Goal: Transaction & Acquisition: Purchase product/service

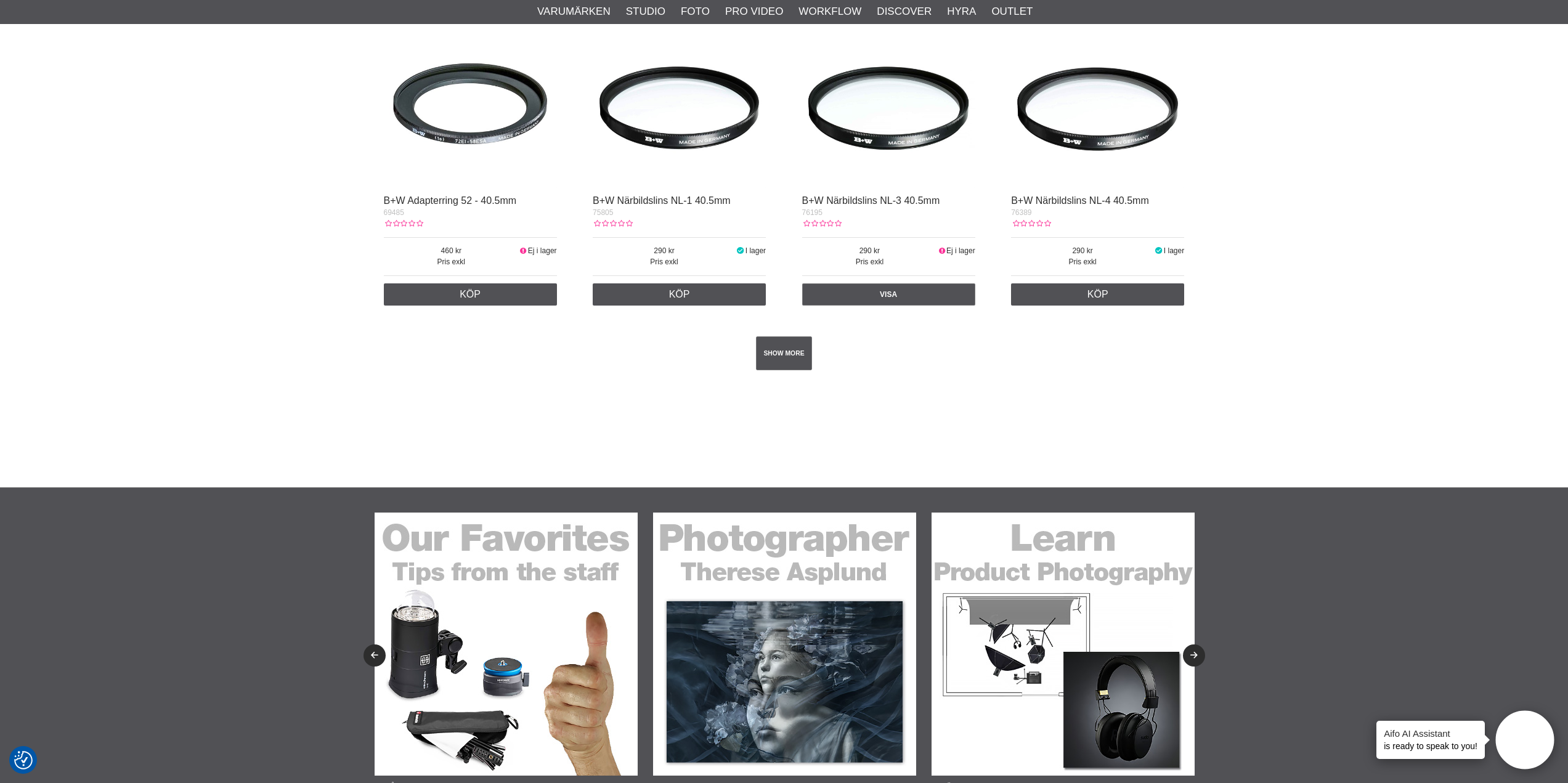
scroll to position [2157, 0]
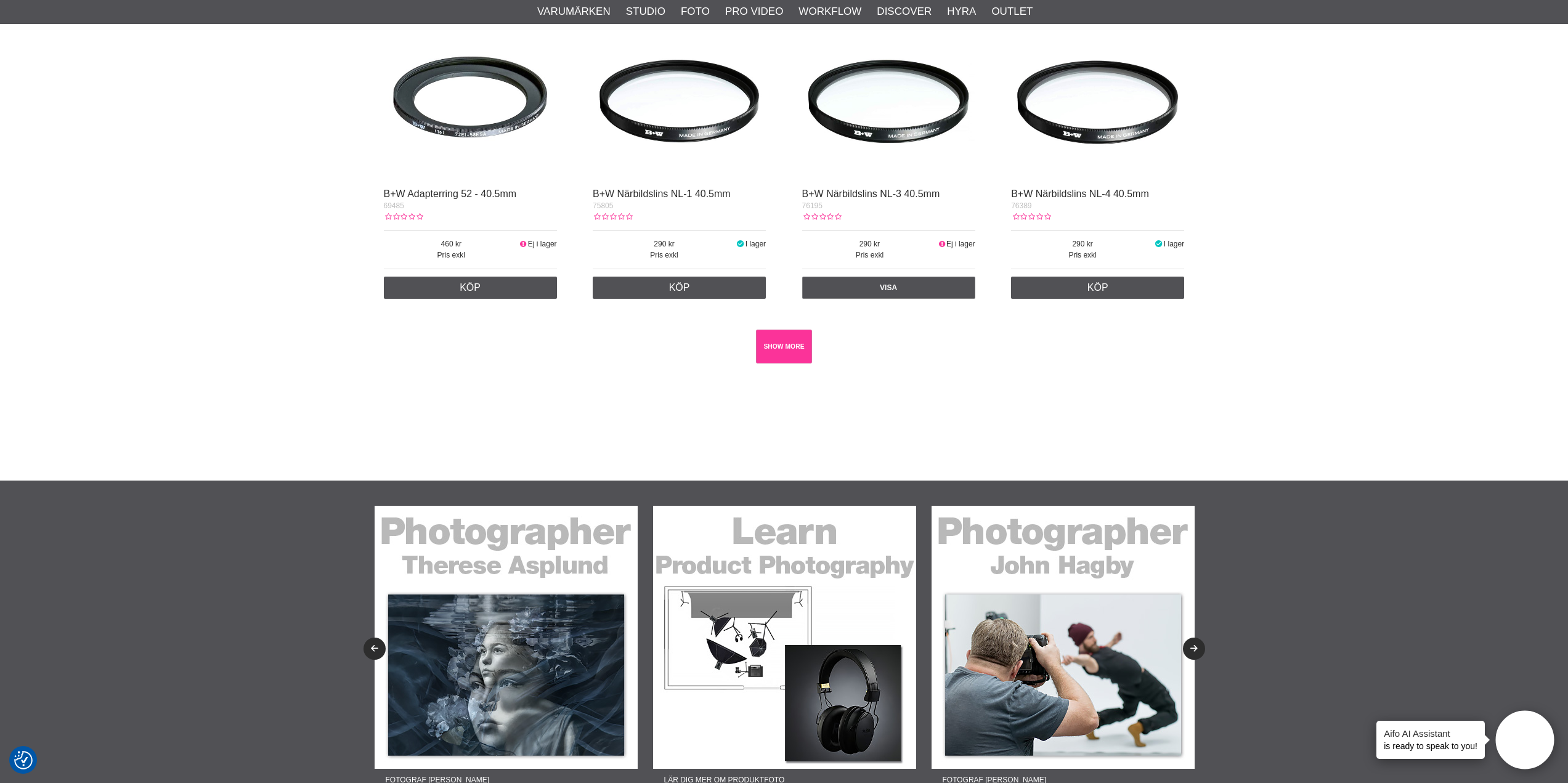
click at [786, 355] on link "SHOW MORE" at bounding box center [784, 346] width 56 height 34
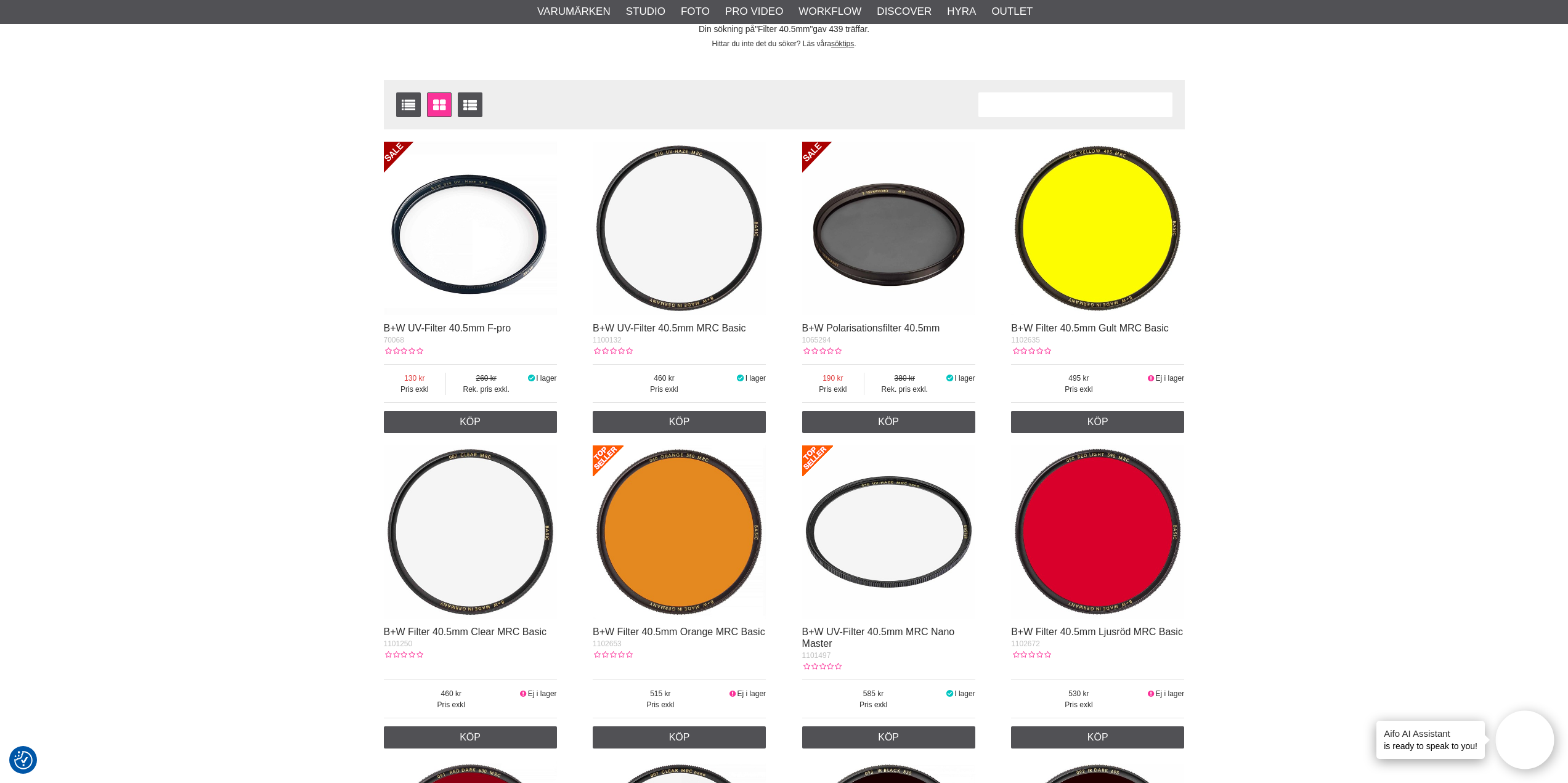
scroll to position [0, 0]
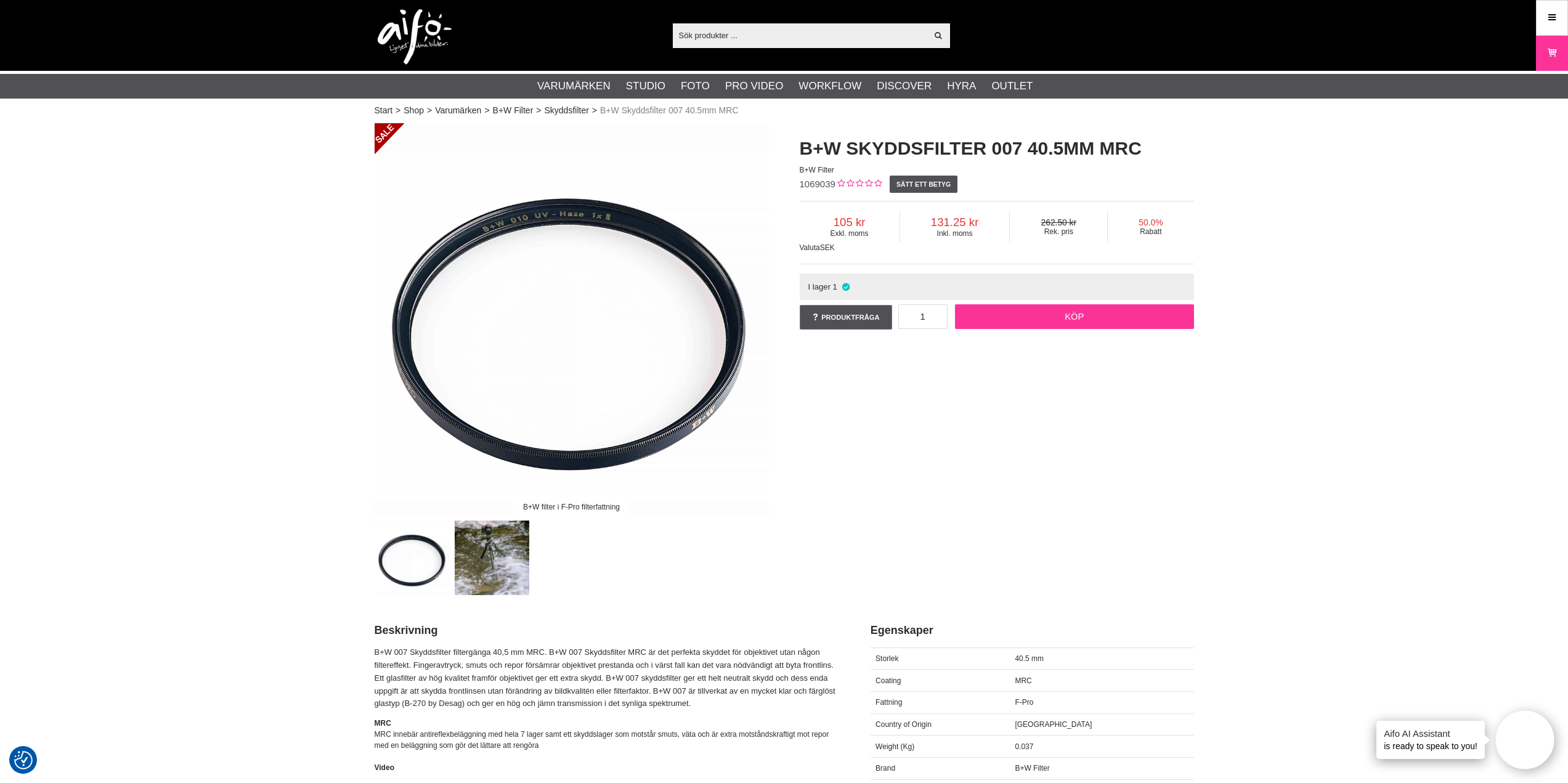
click at [1055, 318] on link "Köp" at bounding box center [1074, 316] width 239 height 25
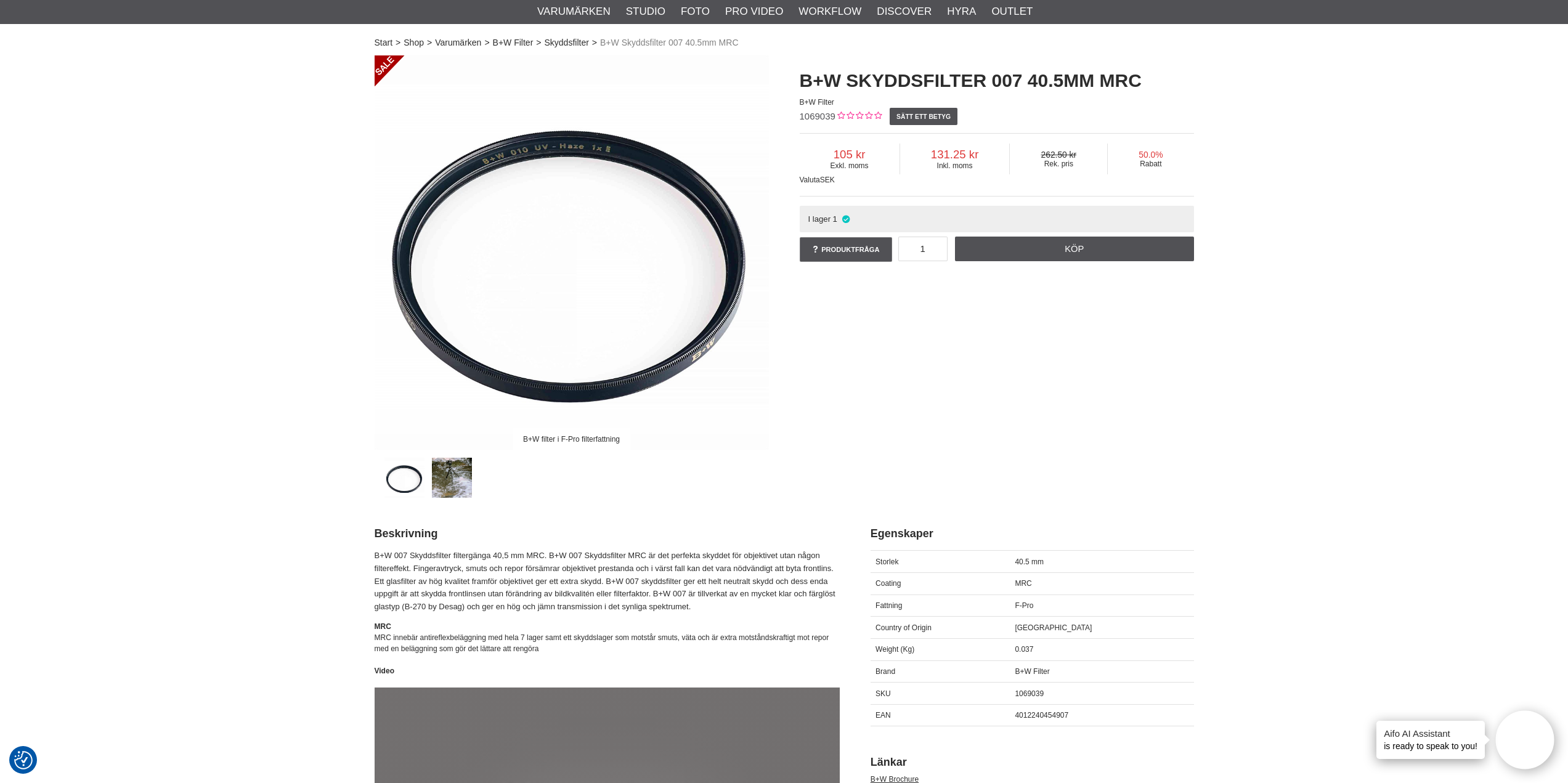
scroll to position [61, 0]
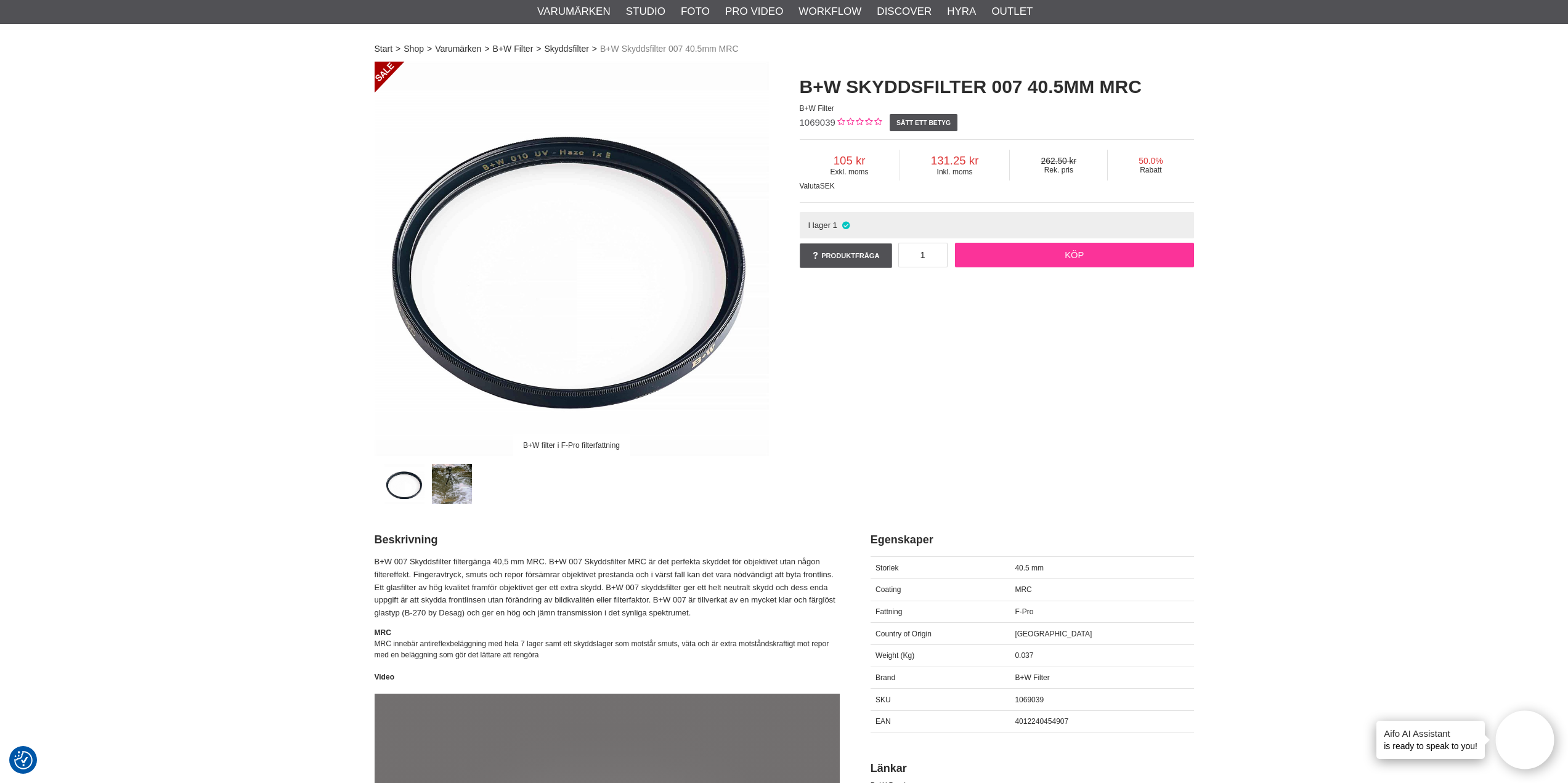
click at [1111, 251] on link "Köp" at bounding box center [1074, 255] width 239 height 25
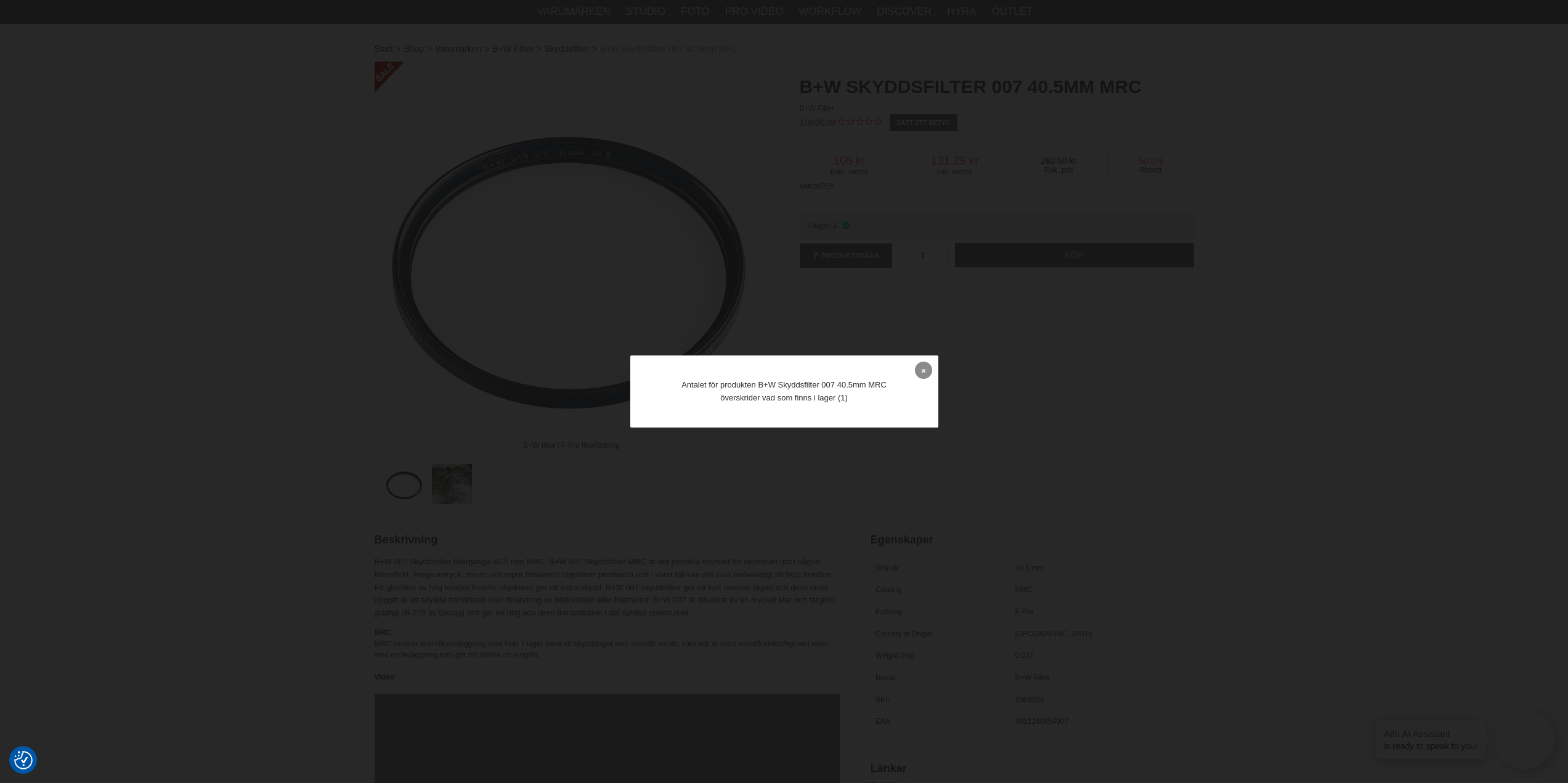
click at [921, 374] on link at bounding box center [923, 370] width 17 height 17
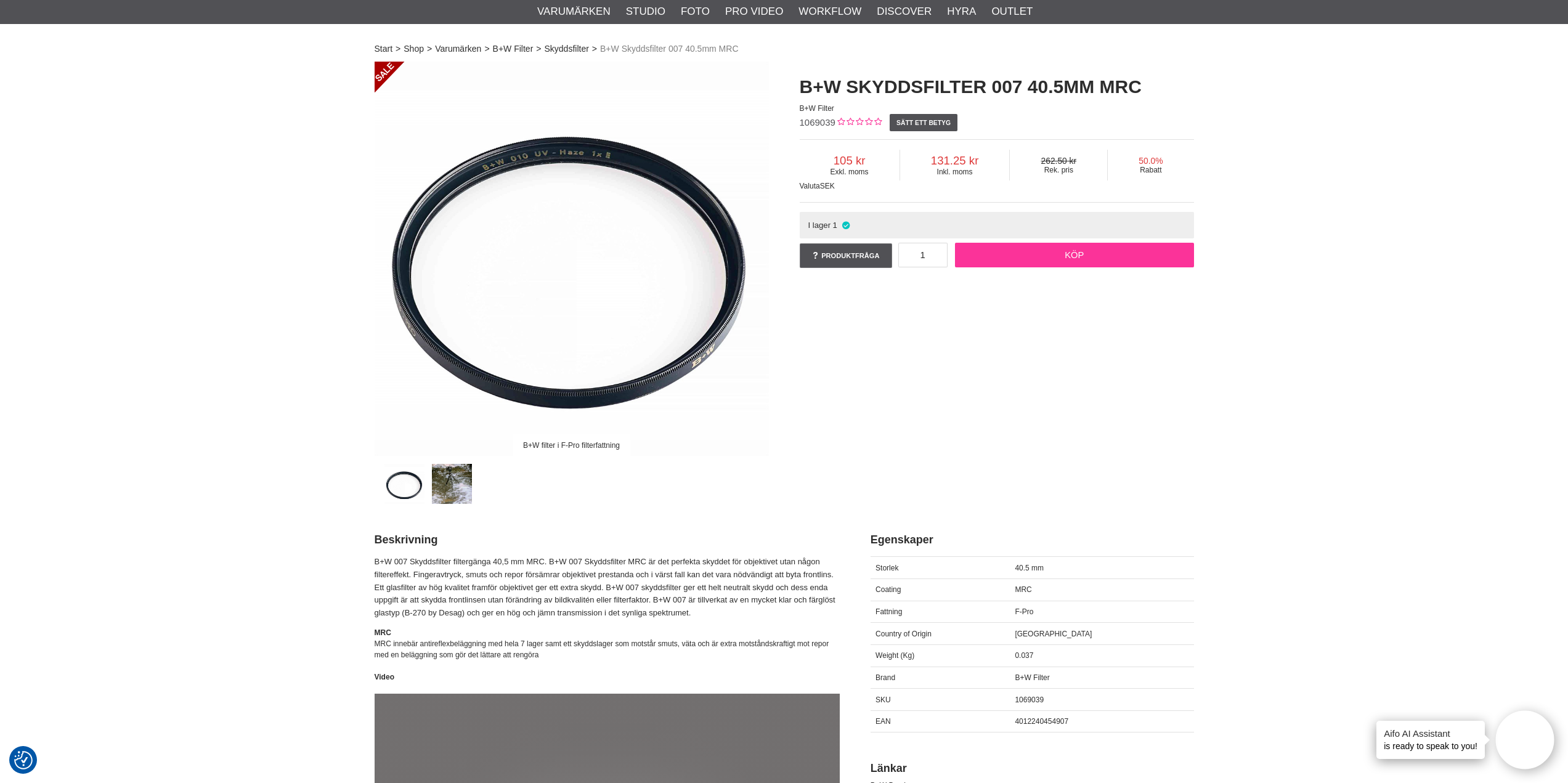
click at [1044, 254] on link "Köp" at bounding box center [1074, 255] width 239 height 25
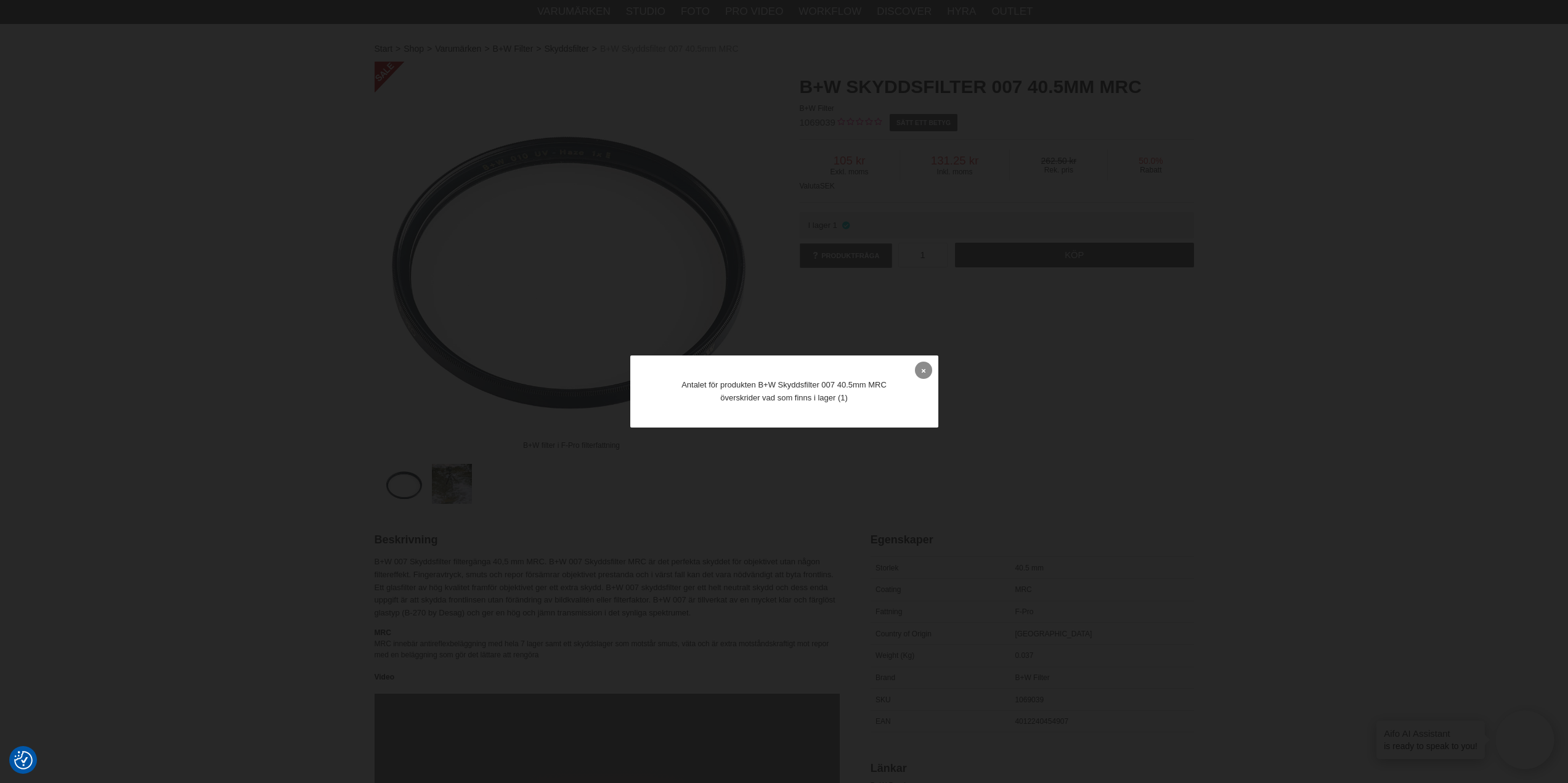
click at [925, 368] on icon at bounding box center [923, 371] width 4 height 7
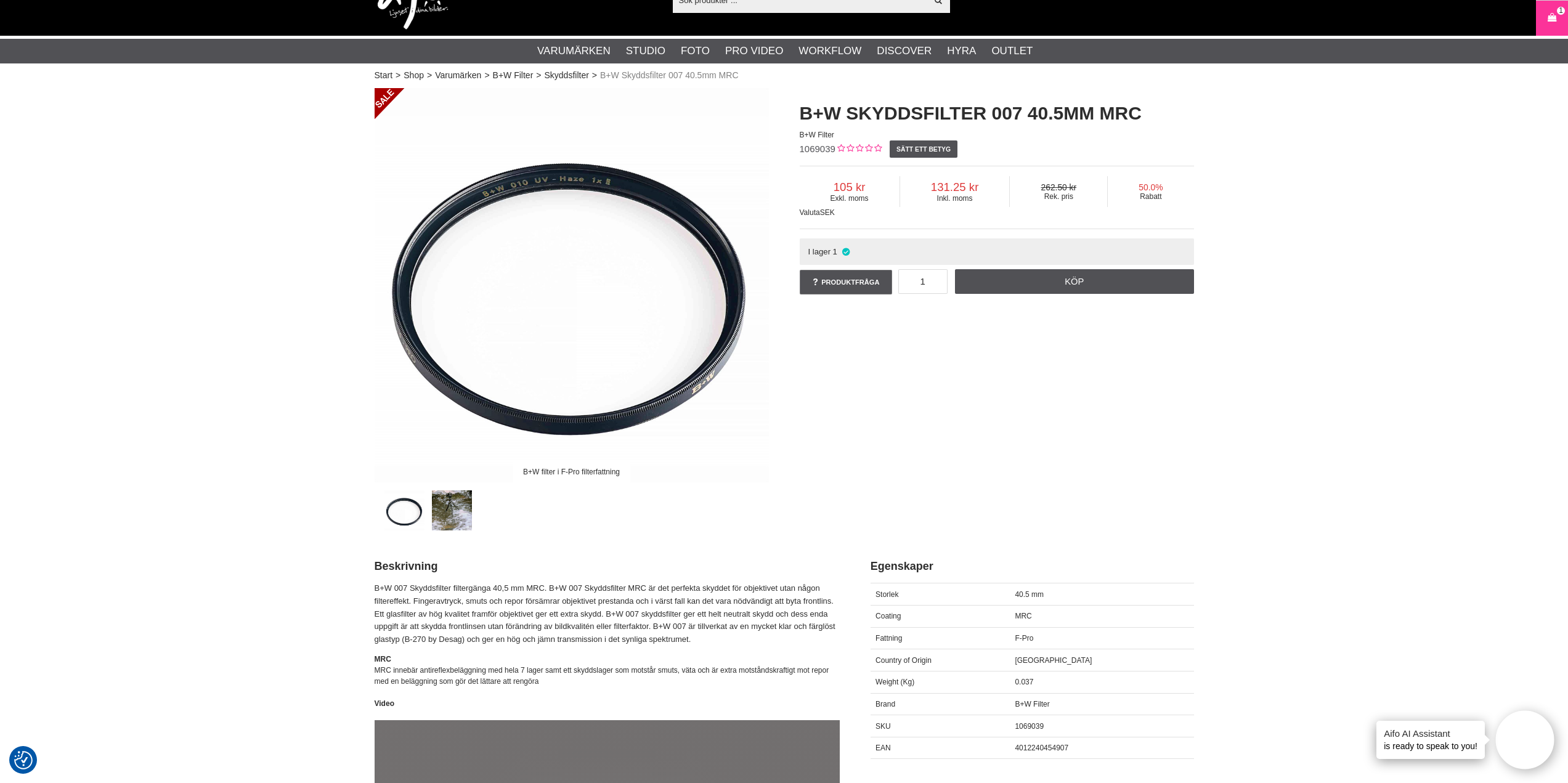
scroll to position [0, 0]
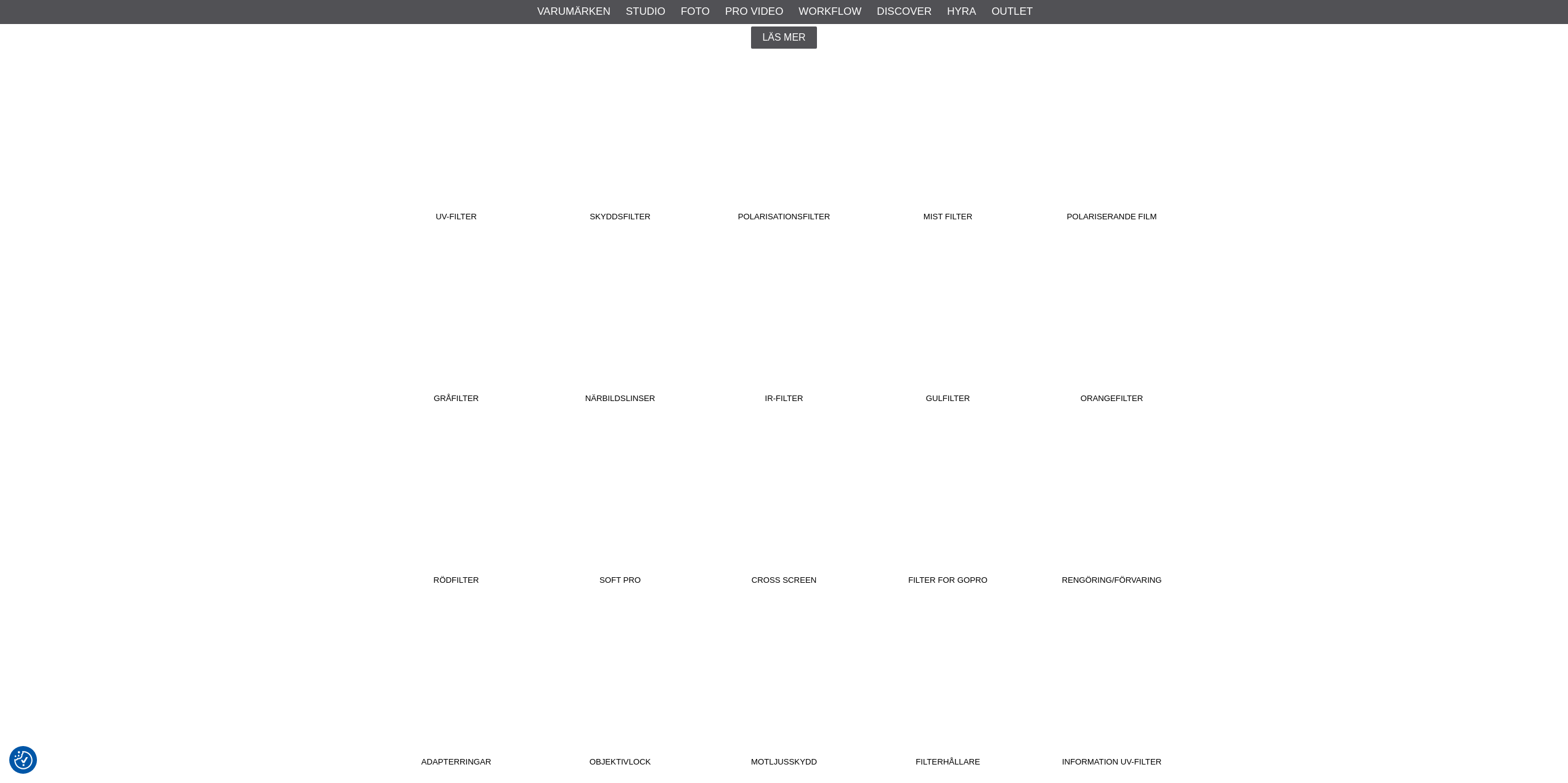
scroll to position [369, 0]
